Goal: Check status: Check status

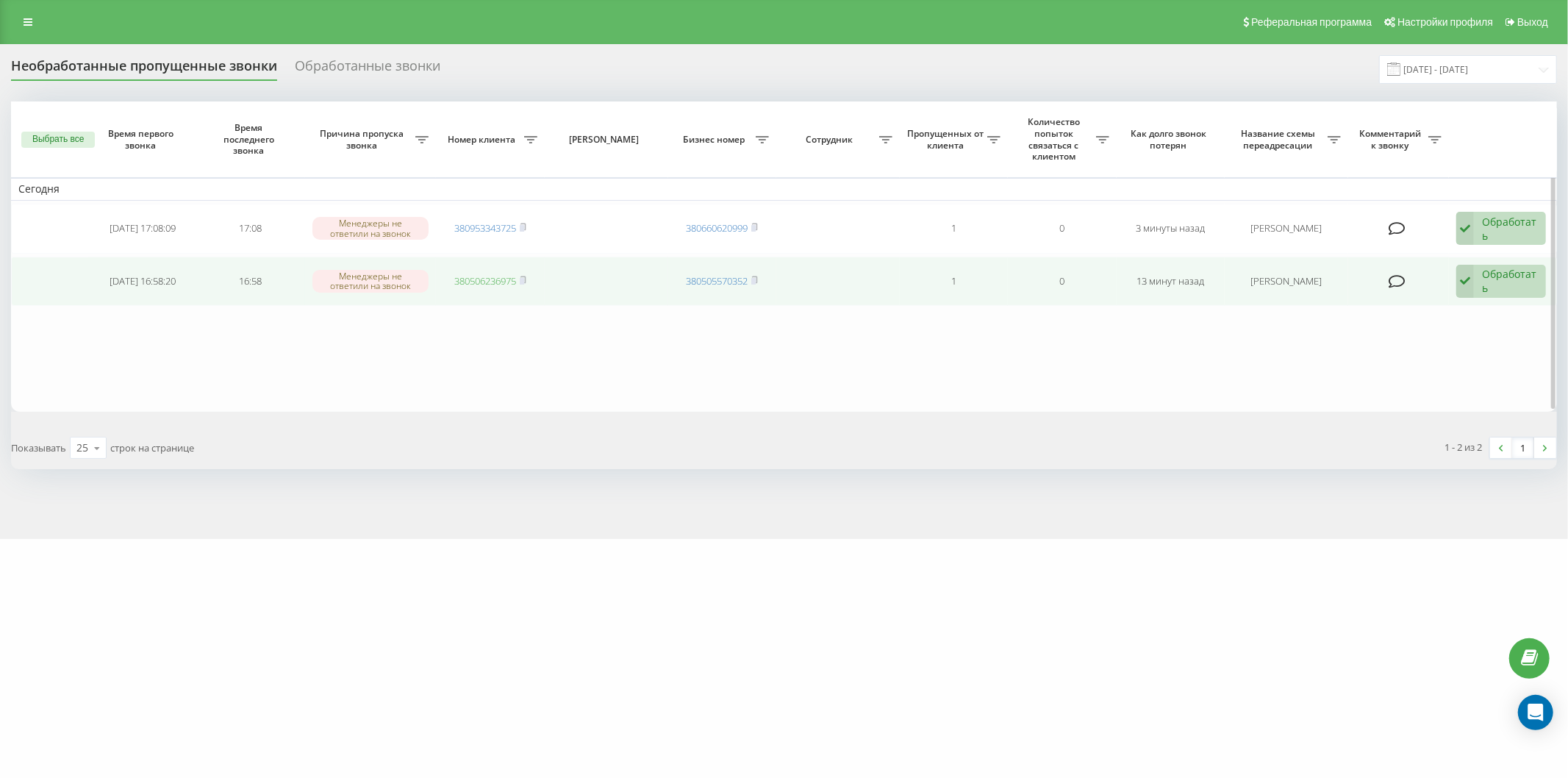
click at [464, 281] on link "380506236975" at bounding box center [485, 281] width 62 height 13
click at [499, 284] on link "380953343725" at bounding box center [485, 281] width 62 height 13
